Goal: Information Seeking & Learning: Find specific fact

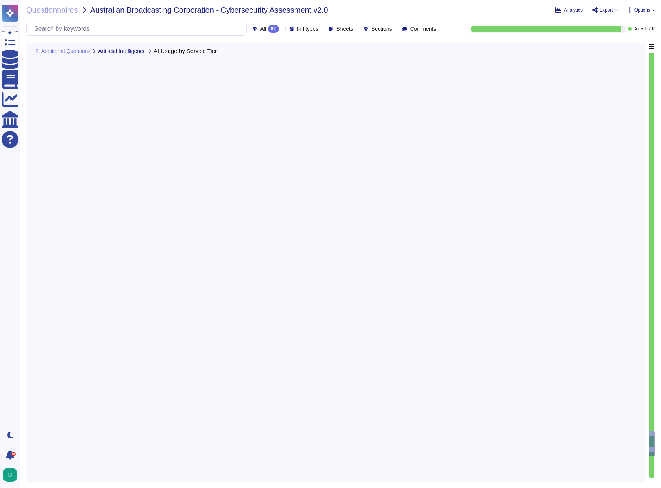
type textarea "Adobe Experience Cloud applications do not use customer data to train AI models…"
type textarea "Adobe employs proprietary AI models designed to be safe for commercial use. The…"
type textarea "Adobe has established governance processes to evaluate and track the performanc…"
type textarea "At Adobe, business leaders are held accountable for the ethical operation of Ad…"
type textarea "If an Adobe employee receives an email they suspect is a phishing attempt or sp…"
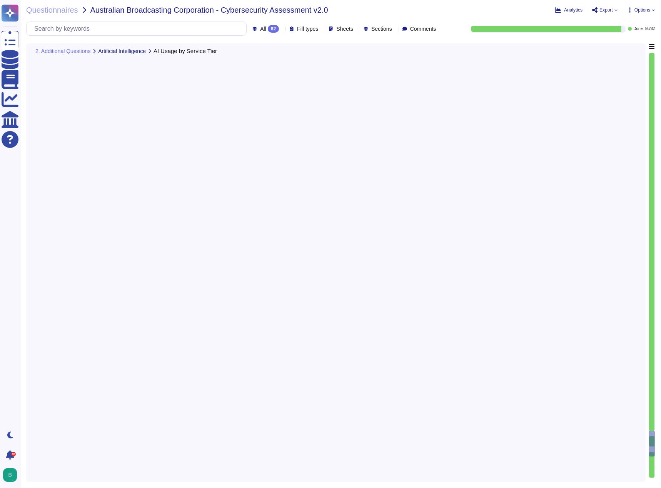
scroll to position [6249, 0]
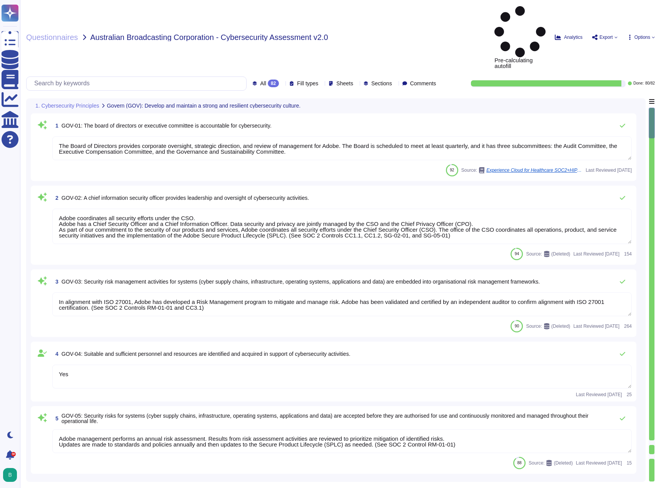
type textarea "The Board of Directors provides corporate oversight, strategic direction, and r…"
type textarea "Adobe coordinates all security efforts under the CSO. Adobe has a Chief Securit…"
type textarea "In alignment with ISO 27001, Adobe has developed a Risk Management program to m…"
type textarea "Yes"
type textarea "Adobe management performs an annual risk assessment. Results from risk assessme…"
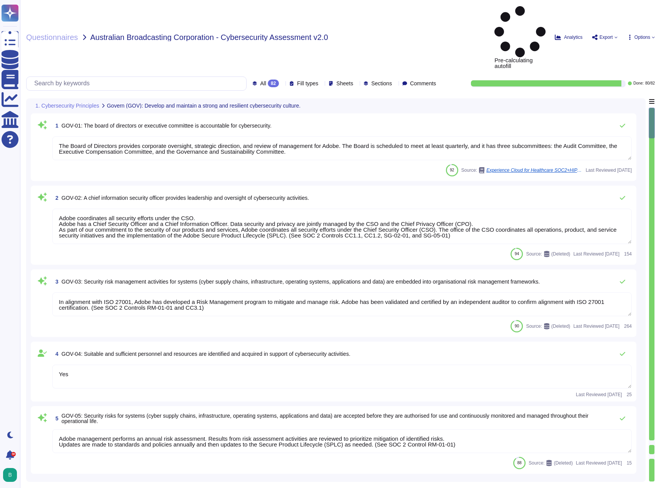
type textarea "Adobe management performs an annual risk assessment. Results from risk assessme…"
type textarea "This Standard establishes Adobe's framework for ensuring business applications …"
type textarea "Adobe's security policies are guided by a confidentiality integrity, and availa…"
click at [376, 10] on div "Questionnaires Australian Broadcasting Corporation - Cybersecurity Assessment v…" at bounding box center [257, 37] width 462 height 63
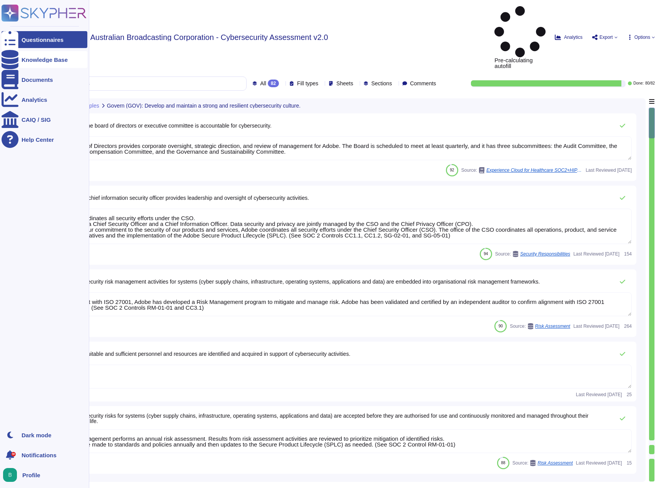
click at [33, 63] on div "Knowledge Base" at bounding box center [45, 59] width 86 height 17
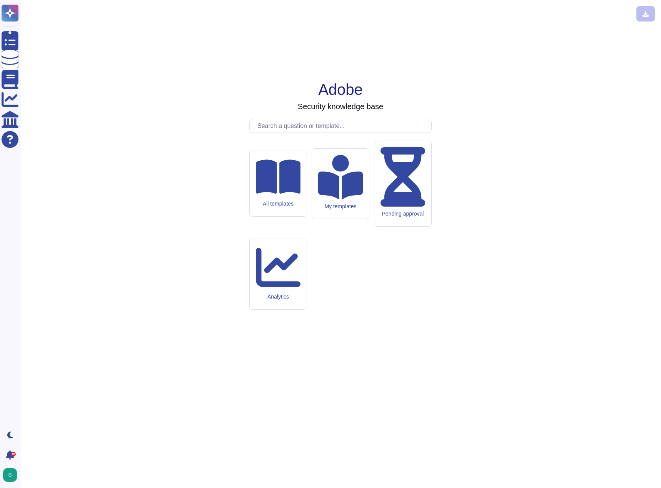
click at [271, 133] on input "text" at bounding box center [342, 125] width 178 height 13
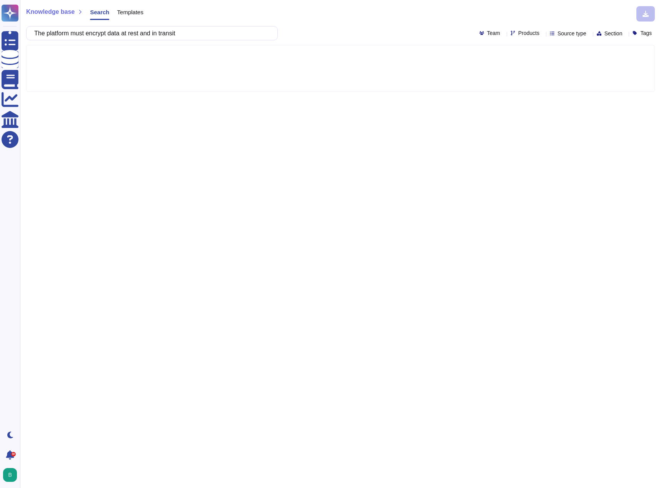
click at [88, 35] on input "The platform must encrypt data at rest and in transit" at bounding box center [149, 33] width 239 height 13
drag, startPoint x: 75, startPoint y: 33, endPoint x: 28, endPoint y: 37, distance: 46.7
click at [28, 37] on div "The platform must encrypt data at rest and in transit" at bounding box center [152, 33] width 252 height 14
drag, startPoint x: 91, startPoint y: 35, endPoint x: 24, endPoint y: 38, distance: 67.4
click at [24, 38] on div "Knowledge base Search Templates The platform must encrypt data at rest and in t…" at bounding box center [340, 244] width 641 height 488
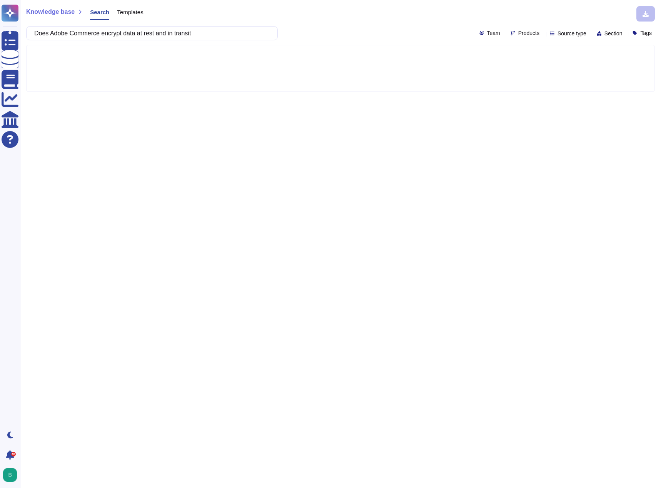
type input "Does Adobe Commerce encrypt data at rest and in transit"
click at [333, 16] on div "Knowledge base Search Templates" at bounding box center [337, 13] width 623 height 15
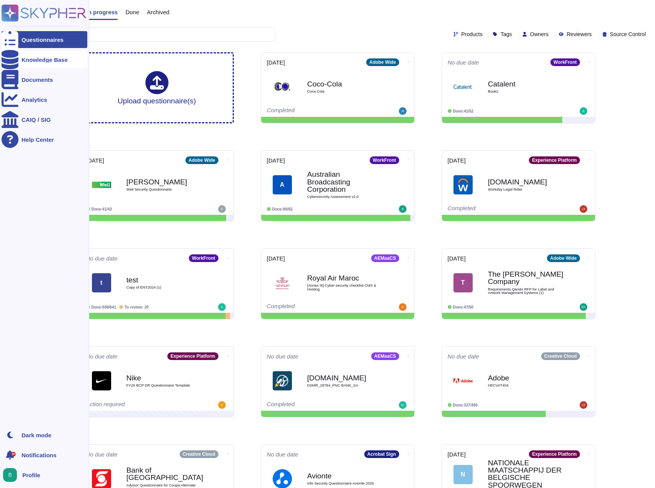
click at [15, 65] on div at bounding box center [10, 59] width 17 height 17
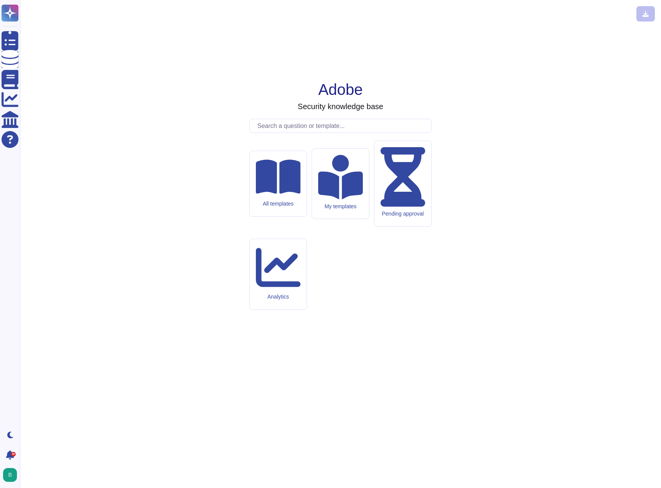
click at [268, 133] on input "text" at bounding box center [342, 125] width 178 height 13
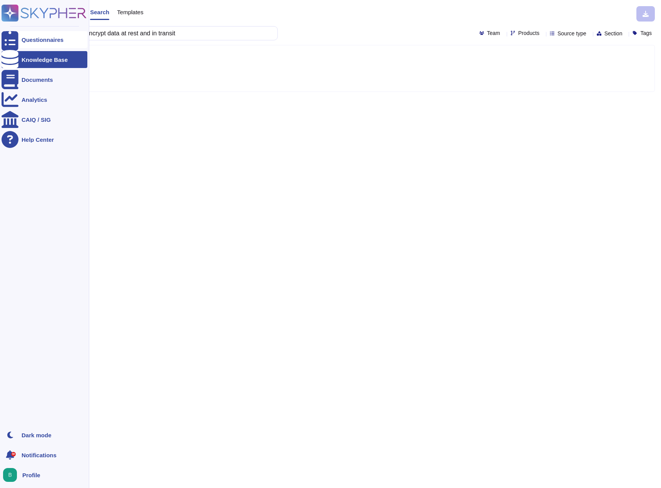
drag, startPoint x: 91, startPoint y: 33, endPoint x: 10, endPoint y: 32, distance: 80.4
click at [10, 32] on div "Questionnaires Knowledge Base Documents Analytics CAIQ / SIG Help Center Dark m…" at bounding box center [330, 244] width 661 height 488
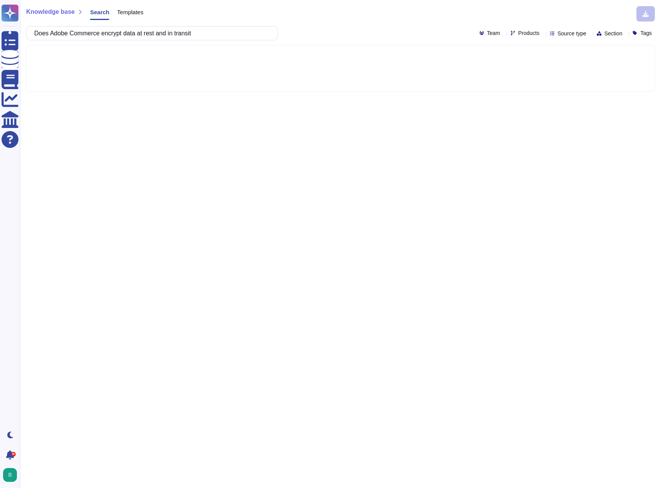
type input "Does Adobe Commerce encrypt data at rest and in transit"
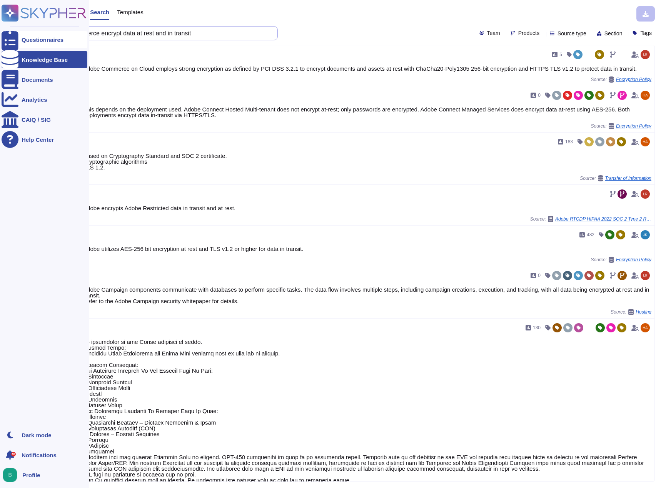
drag, startPoint x: 207, startPoint y: 33, endPoint x: 8, endPoint y: 32, distance: 198.4
click at [8, 32] on div "Questionnaires Knowledge Base Documents Analytics CAIQ / SIG Help Center Dark m…" at bounding box center [330, 244] width 661 height 488
click at [8, 33] on div at bounding box center [10, 39] width 17 height 17
